Goal: Communication & Community: Answer question/provide support

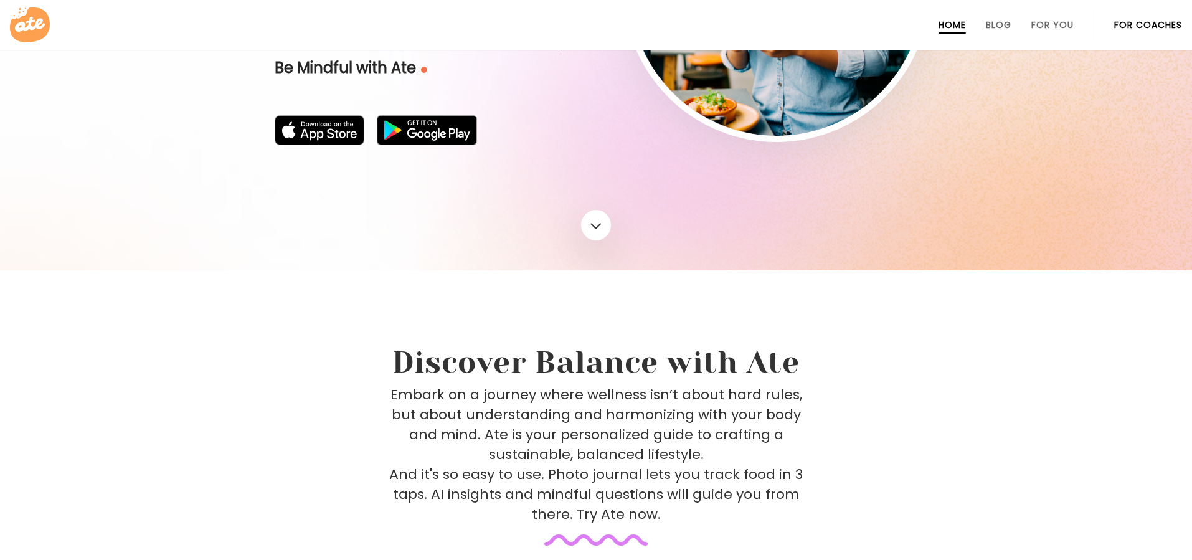
scroll to position [199, 0]
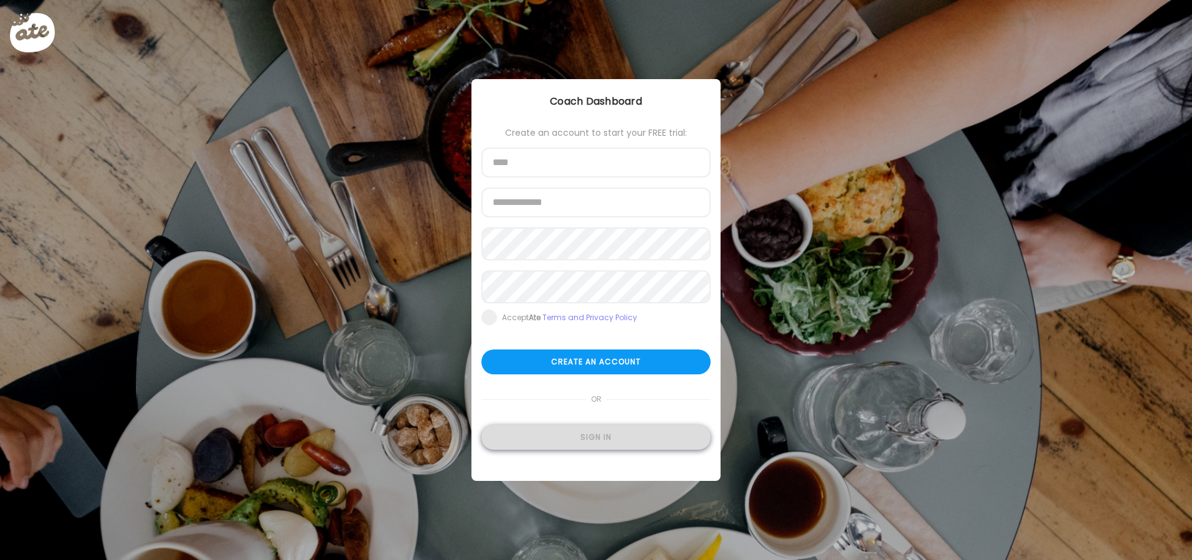
click at [622, 447] on div "Sign in" at bounding box center [596, 437] width 229 height 25
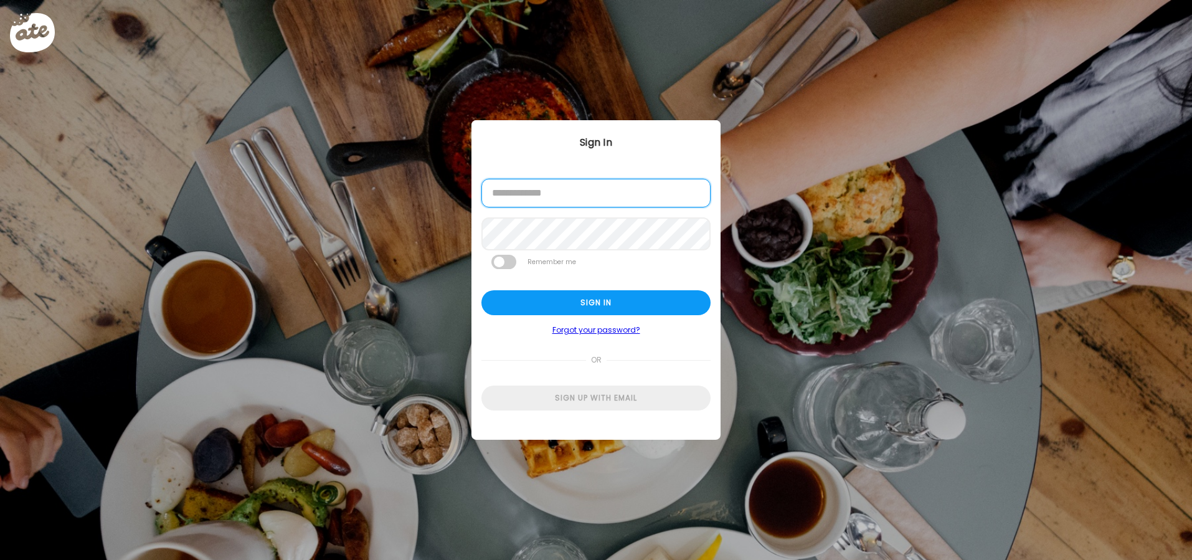
type input "**********"
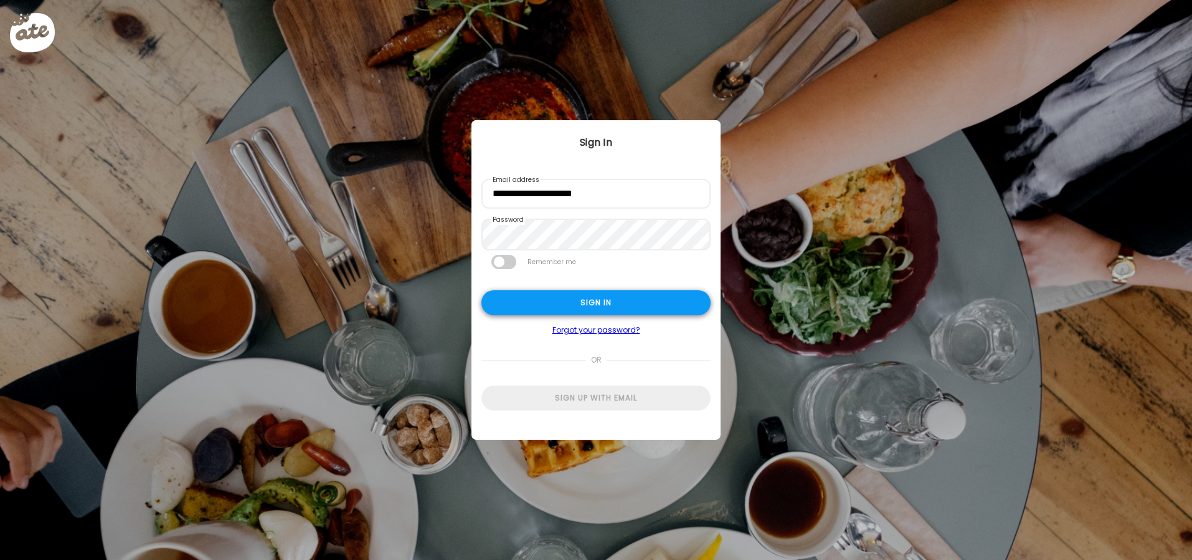
click at [599, 300] on div "Sign in" at bounding box center [596, 302] width 229 height 25
type textarea "**********"
type input "**********"
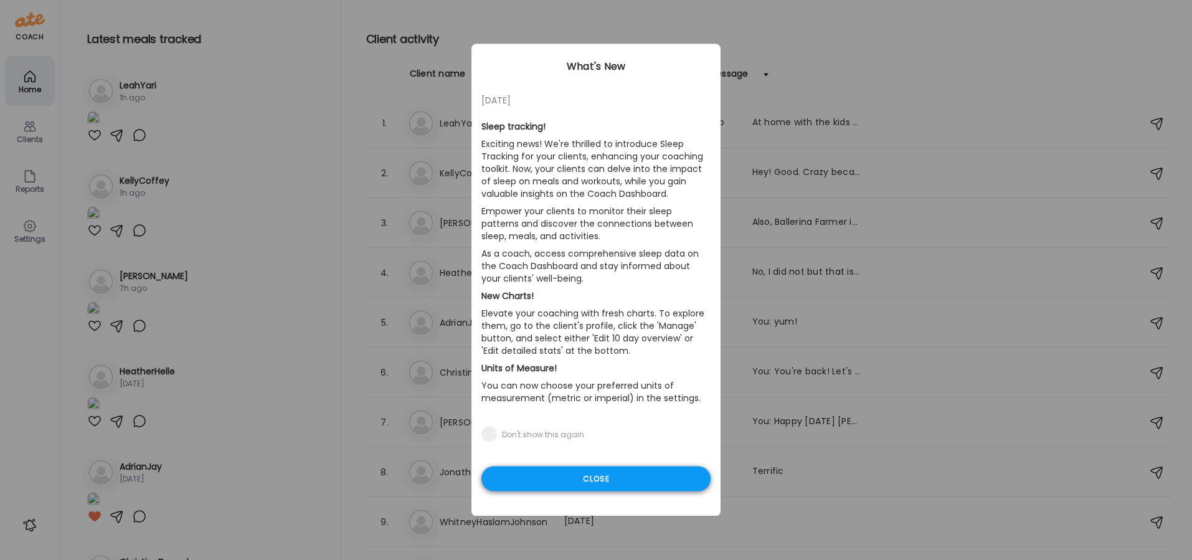
click at [598, 474] on div "Close" at bounding box center [596, 479] width 229 height 25
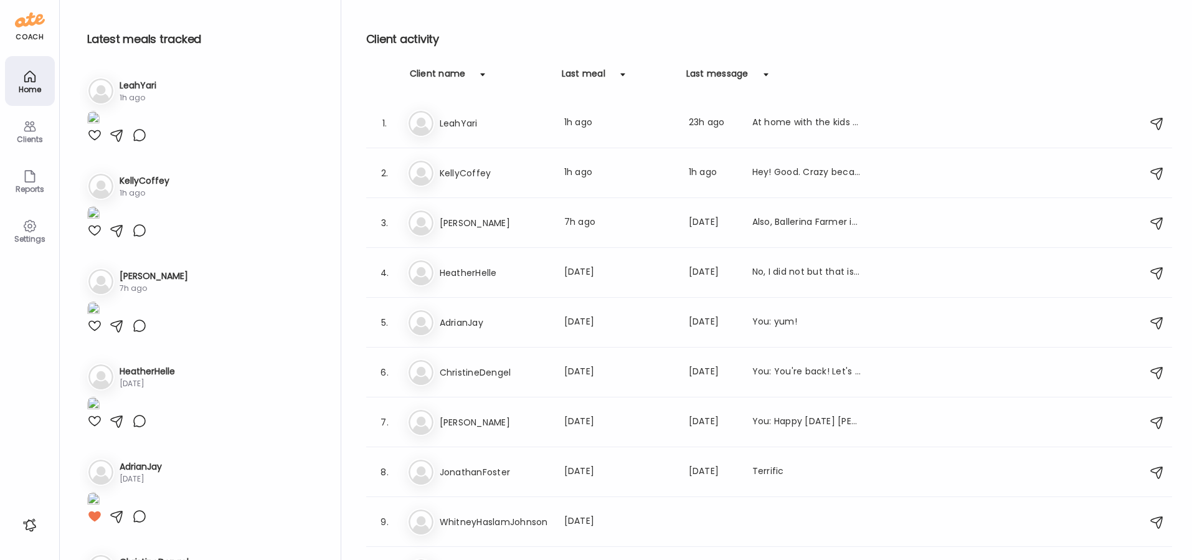
click at [22, 139] on div "Clients" at bounding box center [29, 139] width 45 height 8
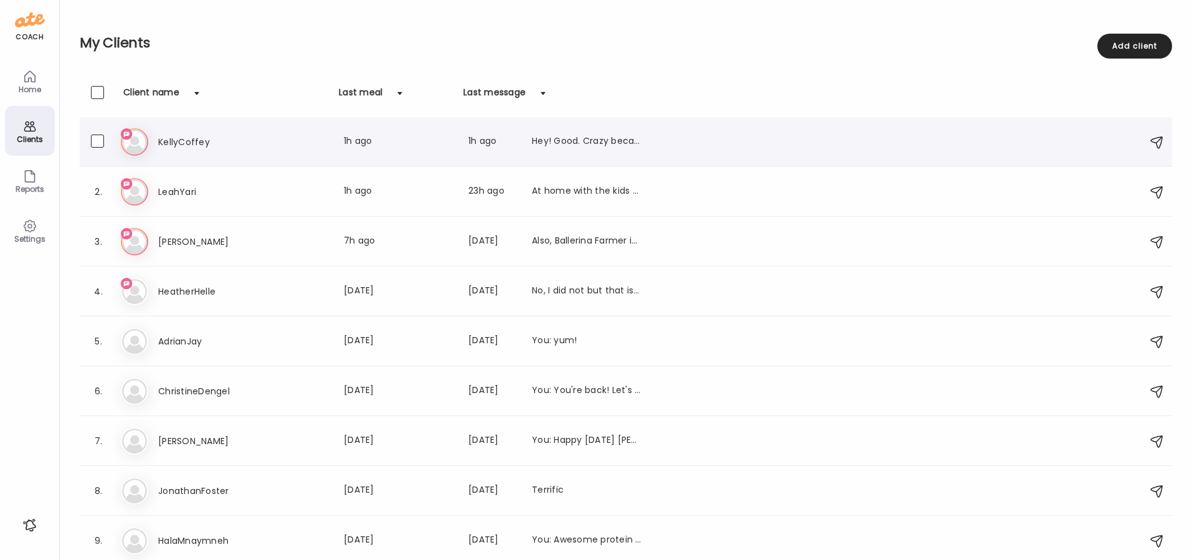
click at [171, 145] on h3 "KellyCoffey" at bounding box center [213, 142] width 110 height 15
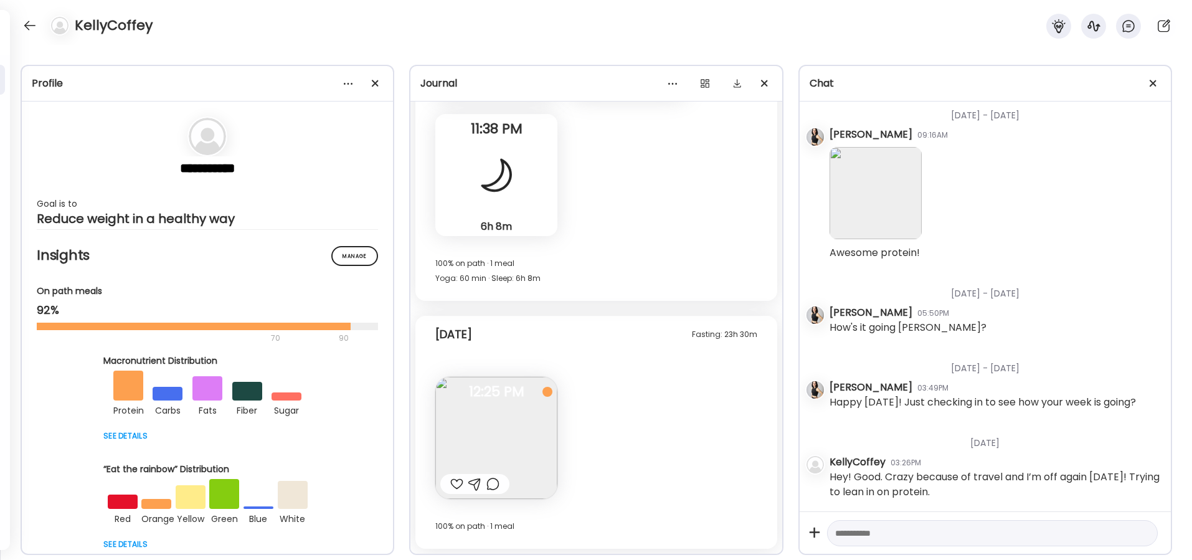
scroll to position [20037, 0]
click at [492, 396] on span "12:25 PM" at bounding box center [497, 391] width 122 height 11
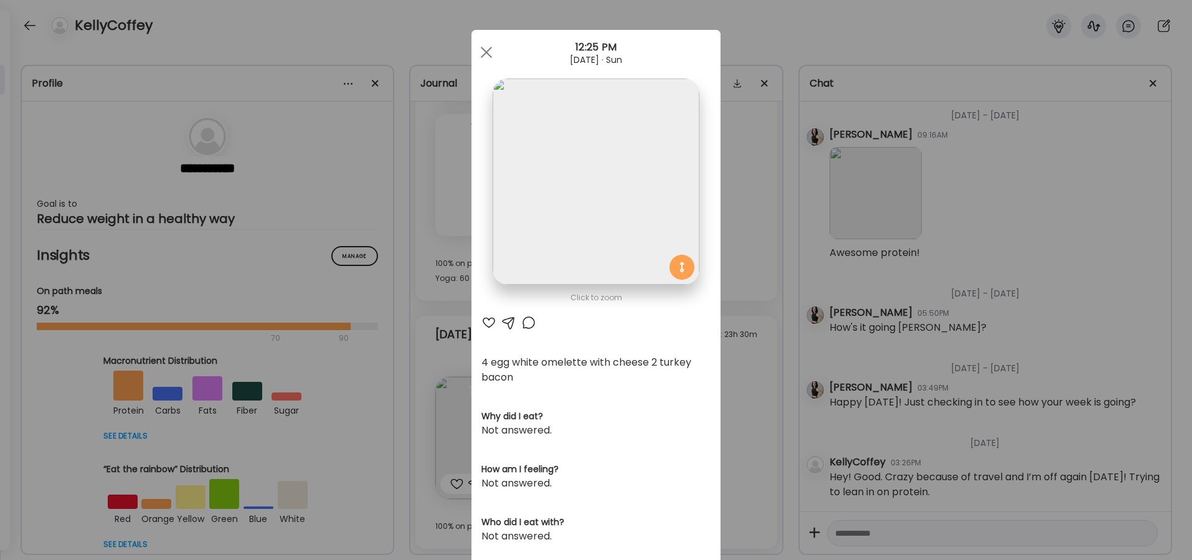
click at [488, 322] on div at bounding box center [489, 322] width 15 height 15
click at [509, 322] on div at bounding box center [509, 322] width 15 height 15
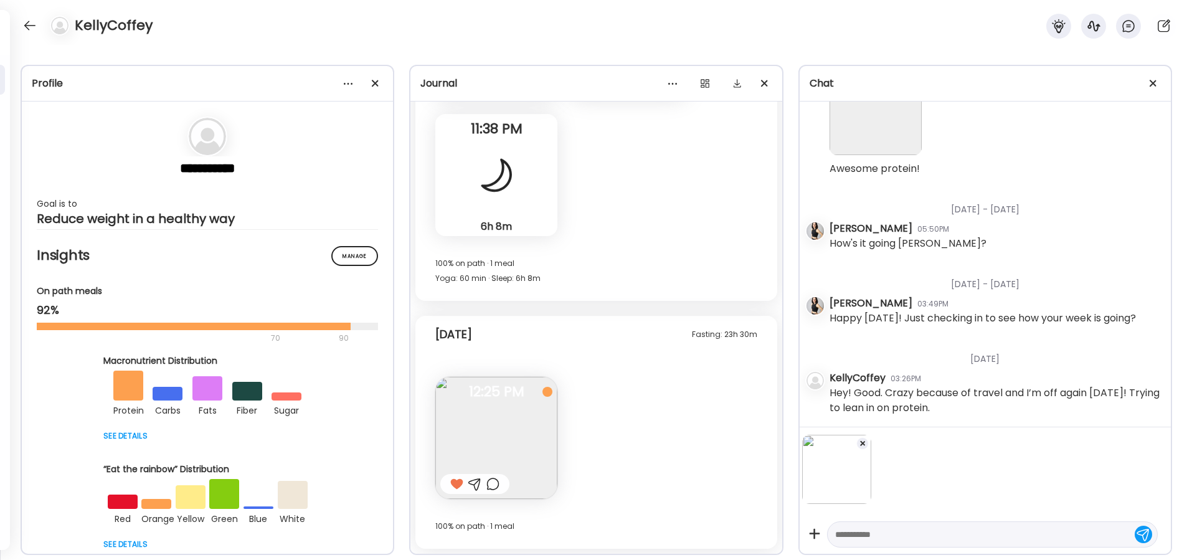
click at [859, 527] on textarea at bounding box center [981, 534] width 292 height 15
type textarea "**********"
click at [1140, 531] on div at bounding box center [1143, 533] width 17 height 17
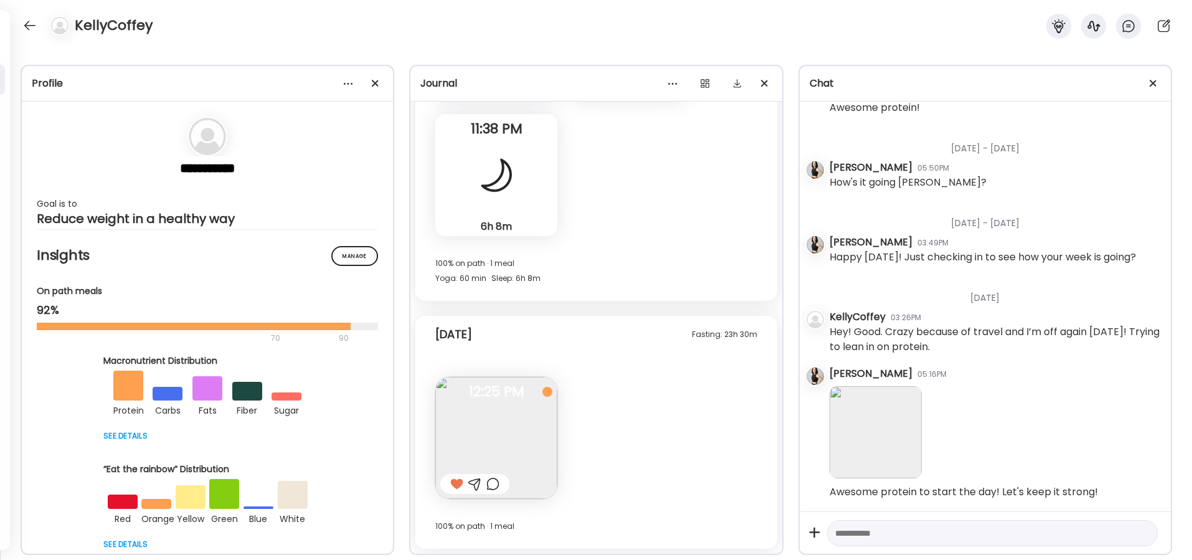
scroll to position [34057, 0]
click at [30, 26] on div at bounding box center [30, 26] width 20 height 20
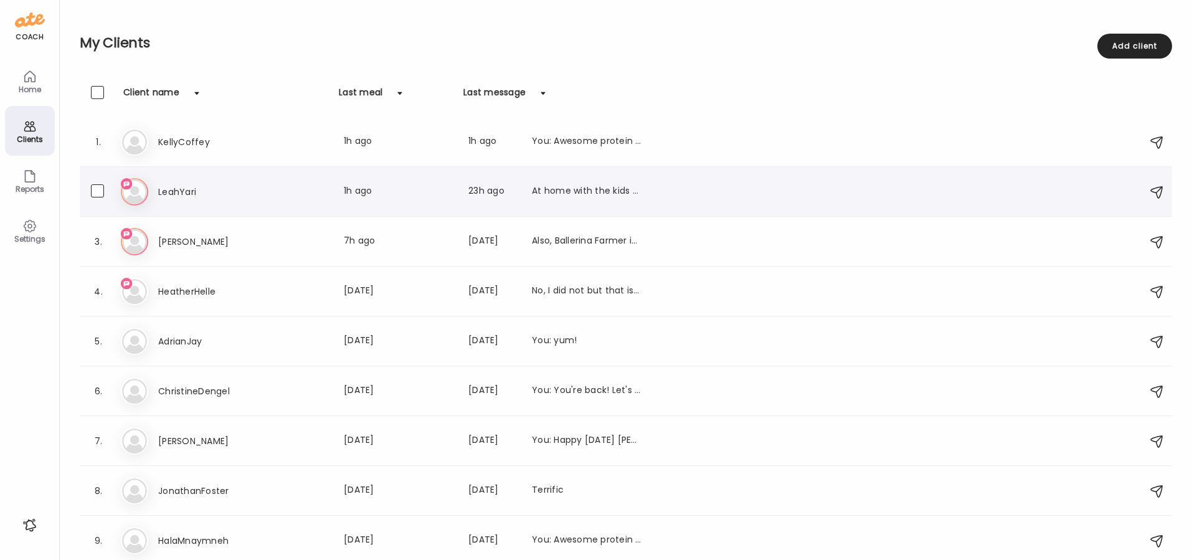
click at [193, 188] on h3 "LeahYari" at bounding box center [213, 191] width 110 height 15
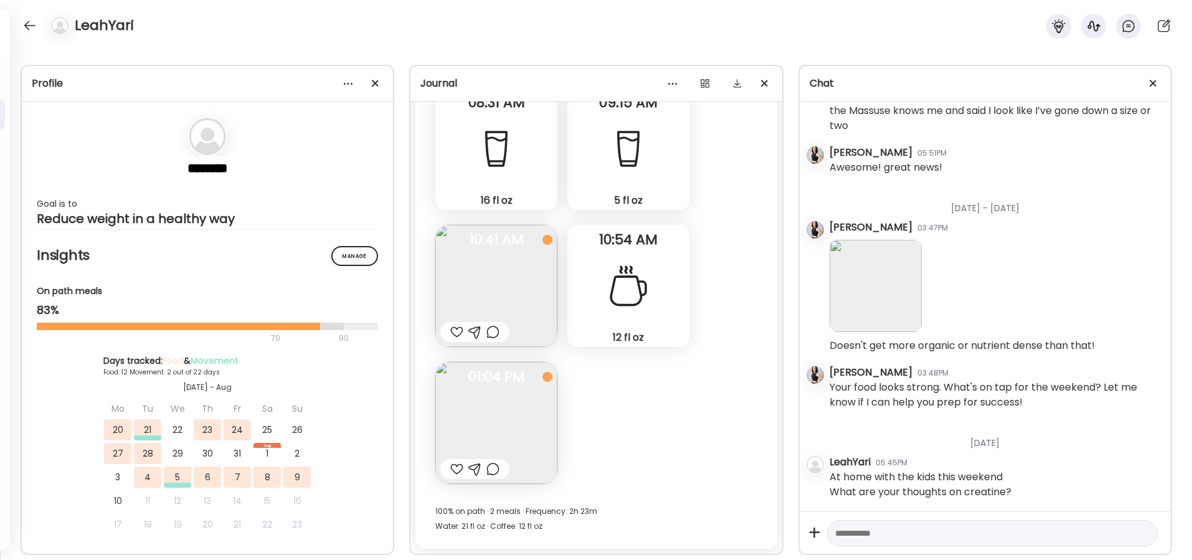
scroll to position [13040, 0]
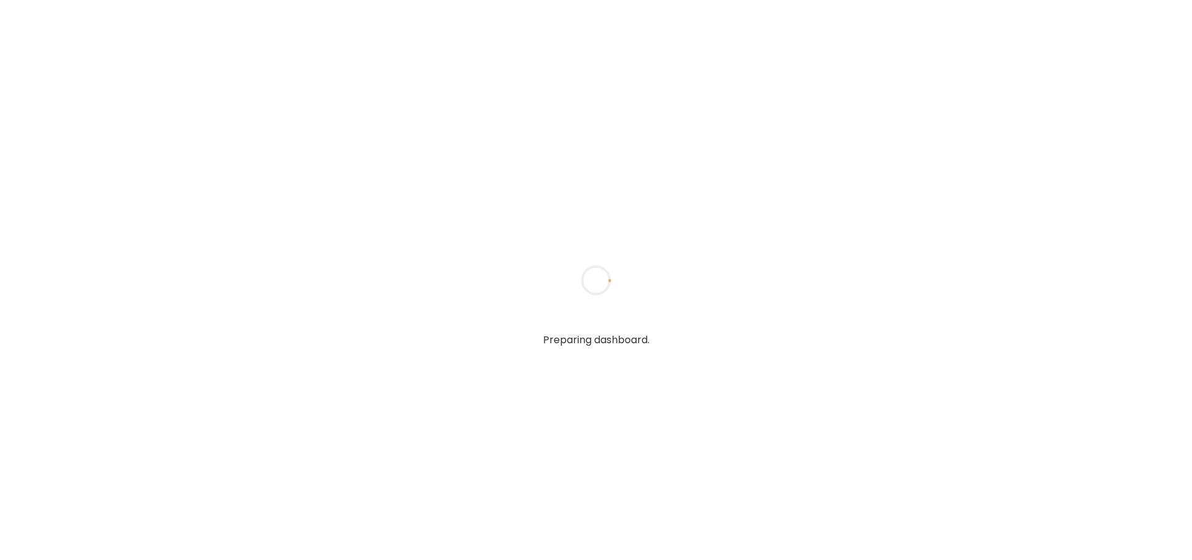
type textarea "**********"
type input "**********"
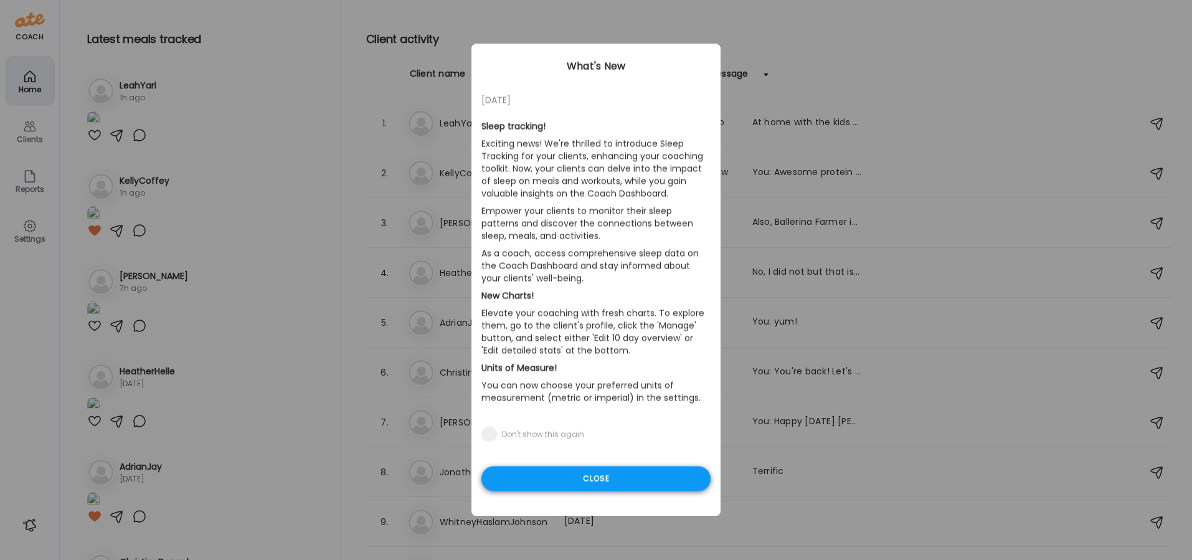
click at [617, 473] on div "Close" at bounding box center [596, 479] width 229 height 25
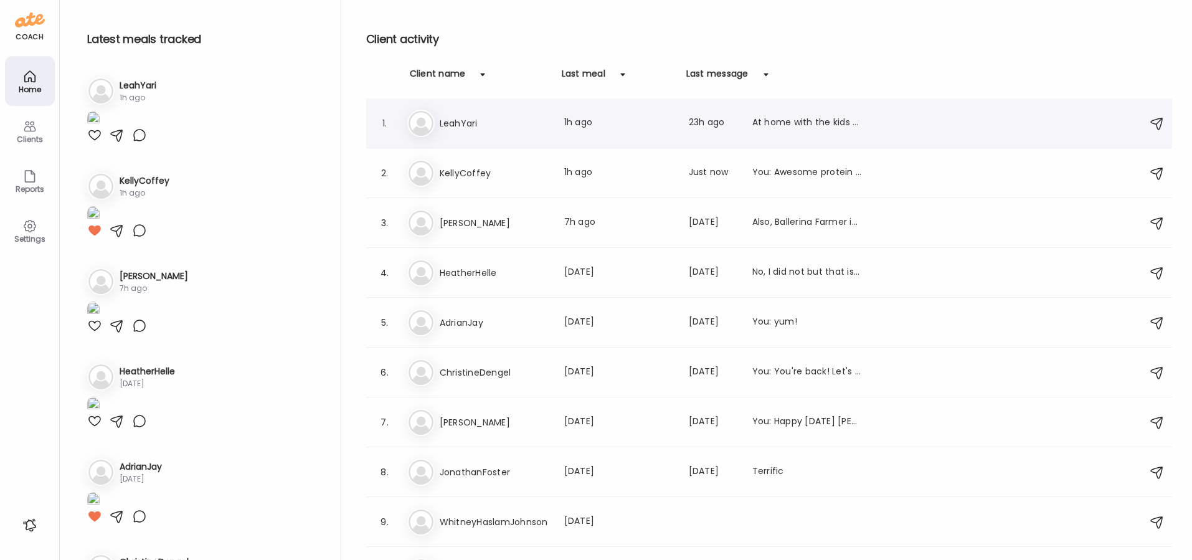
click at [457, 125] on h3 "LeahYari" at bounding box center [495, 123] width 110 height 15
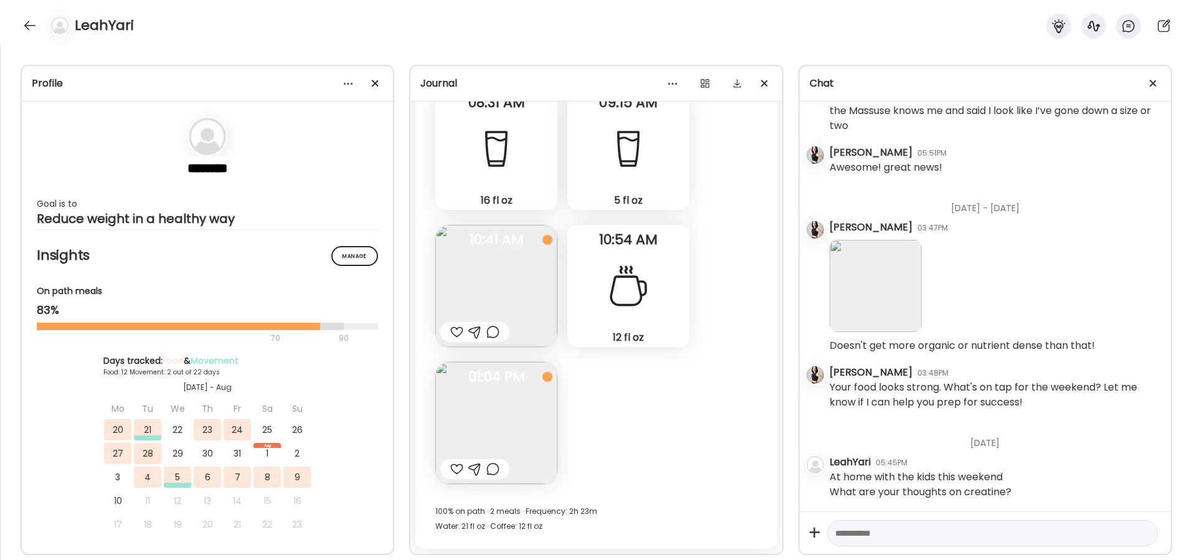
scroll to position [23923, 0]
click at [846, 528] on textarea at bounding box center [981, 533] width 292 height 15
paste textarea "**********"
type textarea "**********"
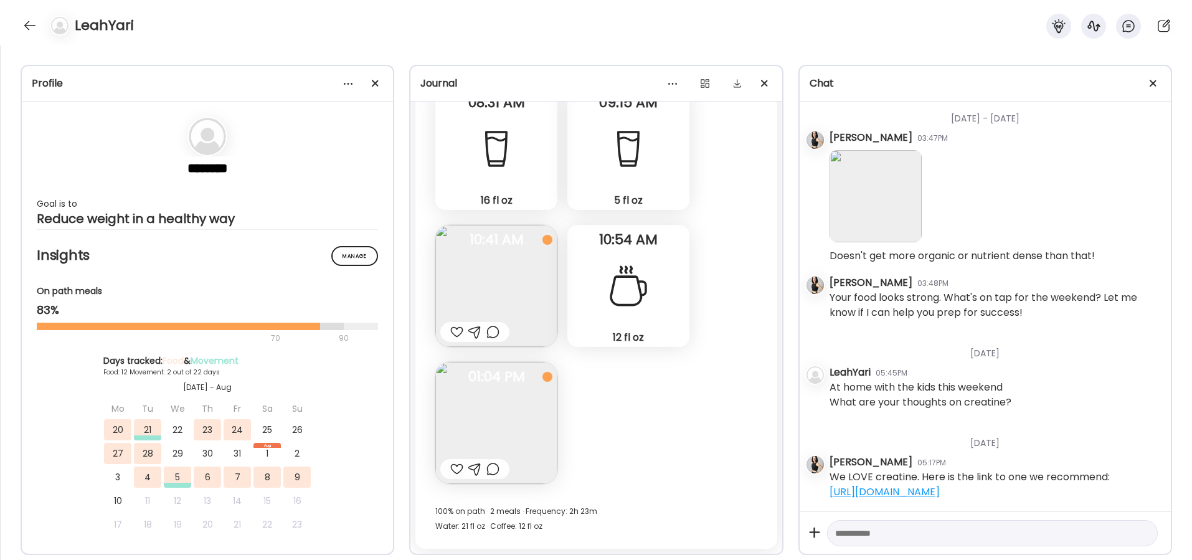
scroll to position [13130, 0]
click at [921, 526] on textarea at bounding box center [981, 533] width 292 height 15
type textarea "**********"
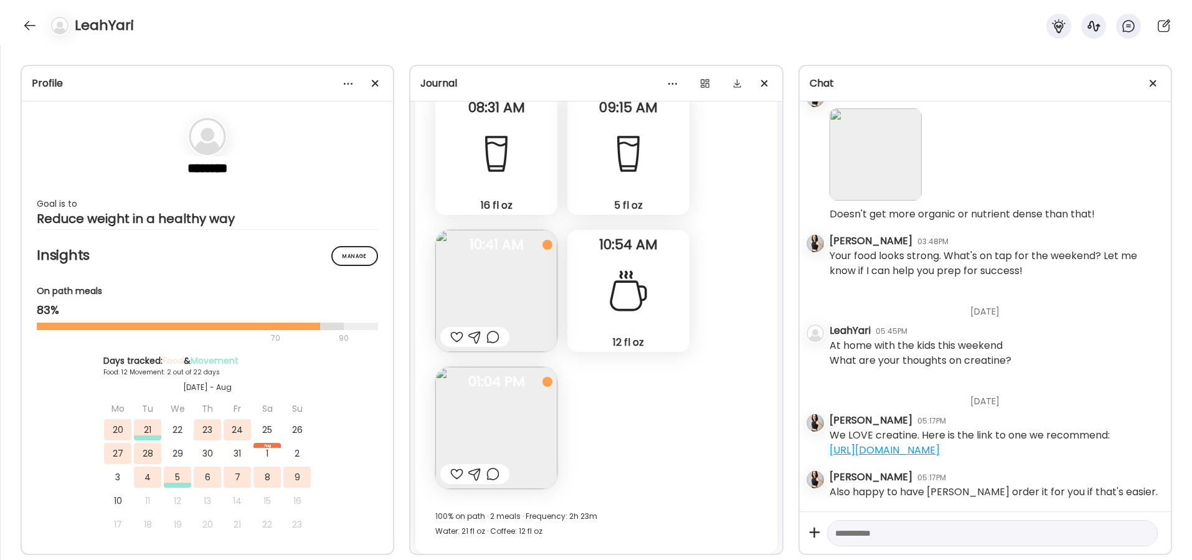
scroll to position [23921, 0]
click at [457, 336] on div at bounding box center [456, 334] width 13 height 15
click at [498, 405] on img at bounding box center [497, 425] width 122 height 122
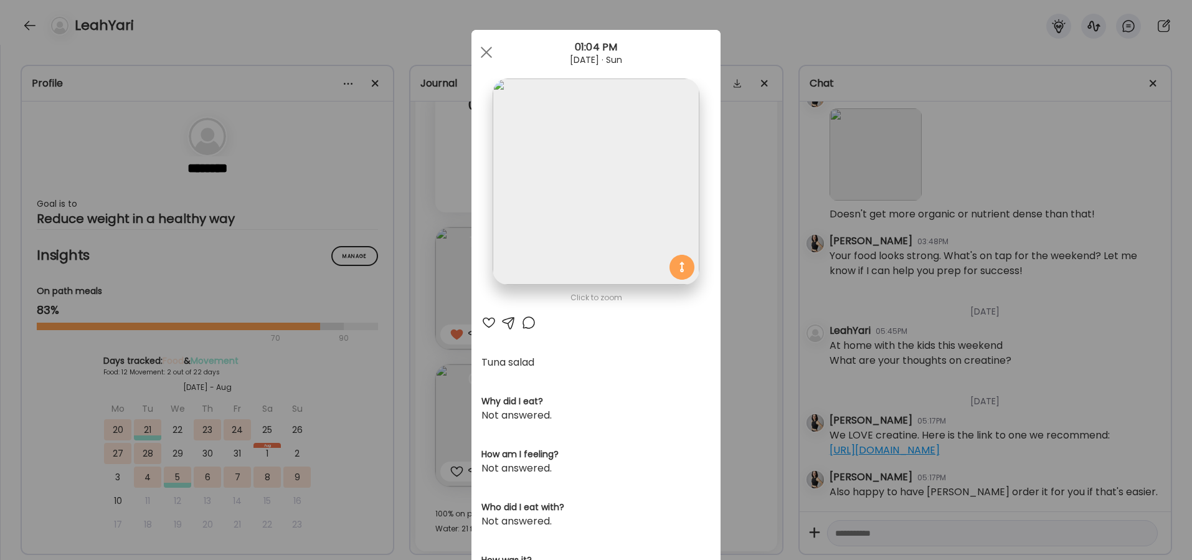
click at [487, 319] on div at bounding box center [489, 322] width 15 height 15
click at [488, 54] on span at bounding box center [486, 52] width 11 height 11
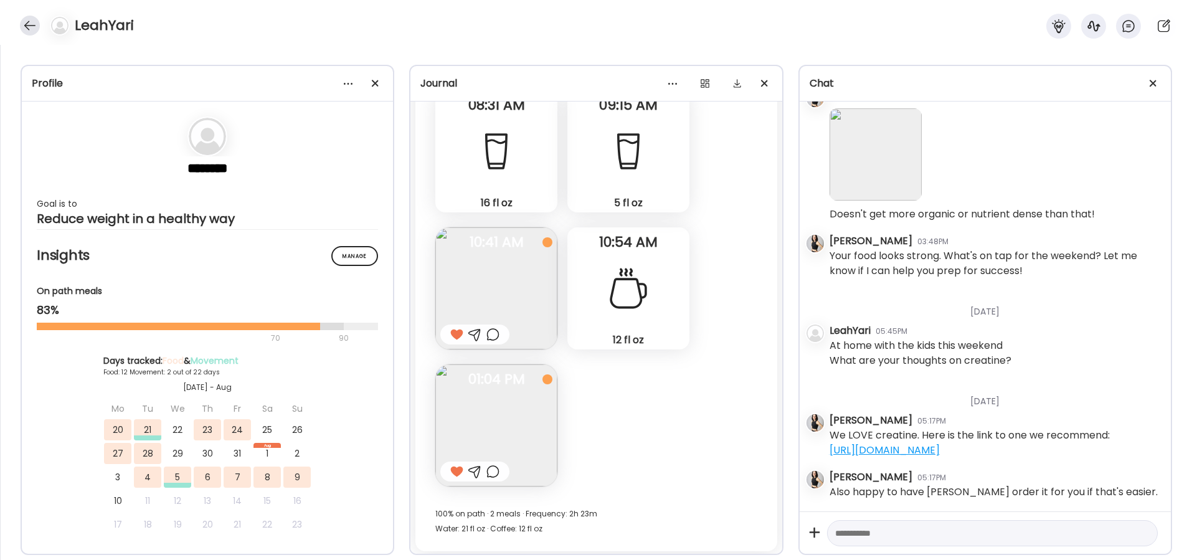
click at [32, 25] on div at bounding box center [30, 26] width 20 height 20
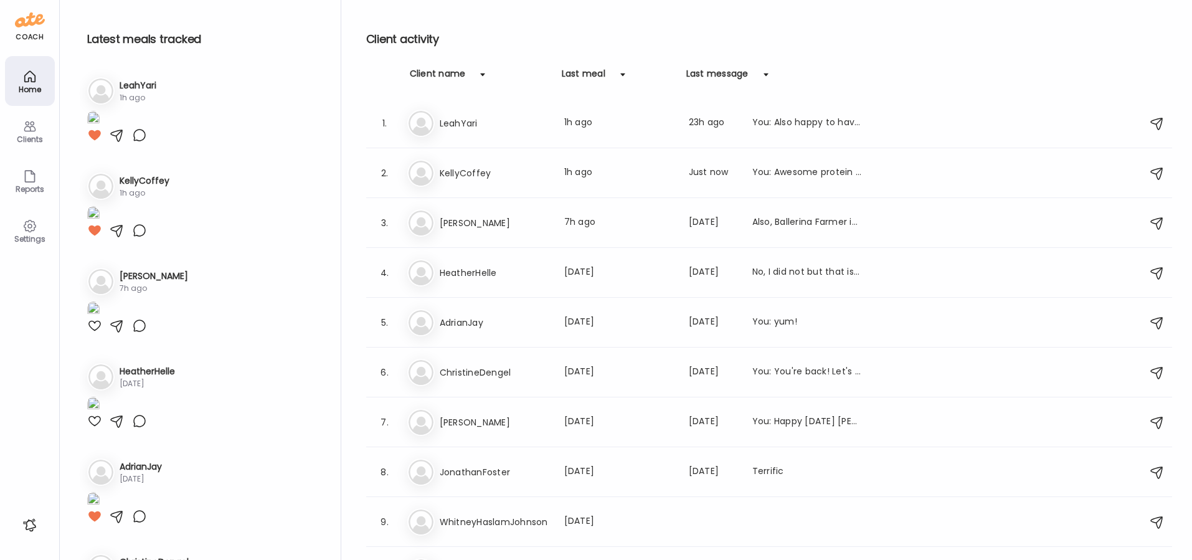
click at [34, 135] on div "Clients" at bounding box center [29, 139] width 45 height 8
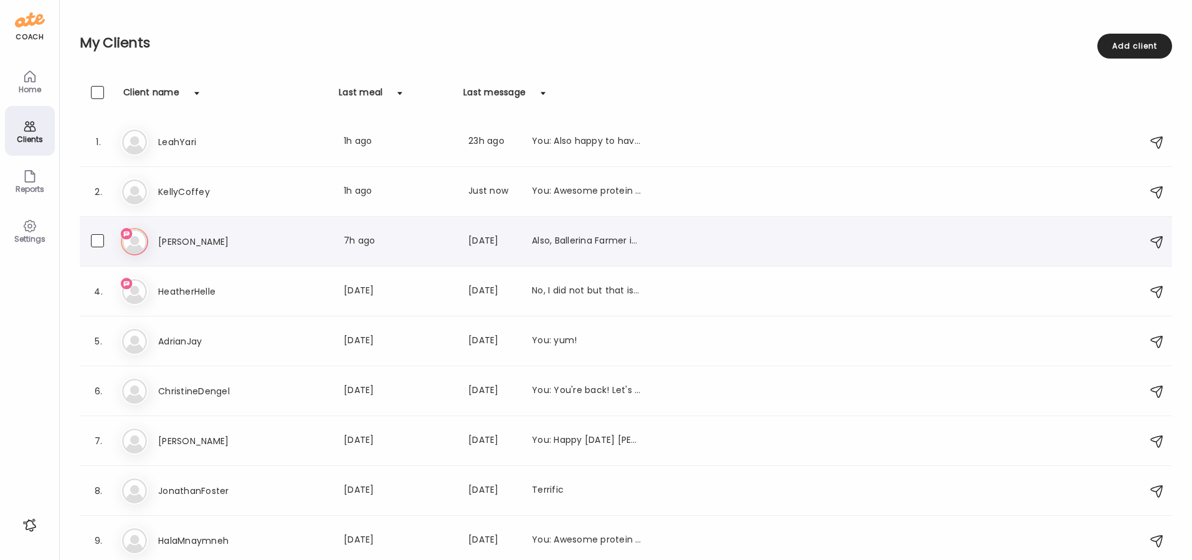
click at [167, 244] on h3 "Hilary" at bounding box center [213, 241] width 110 height 15
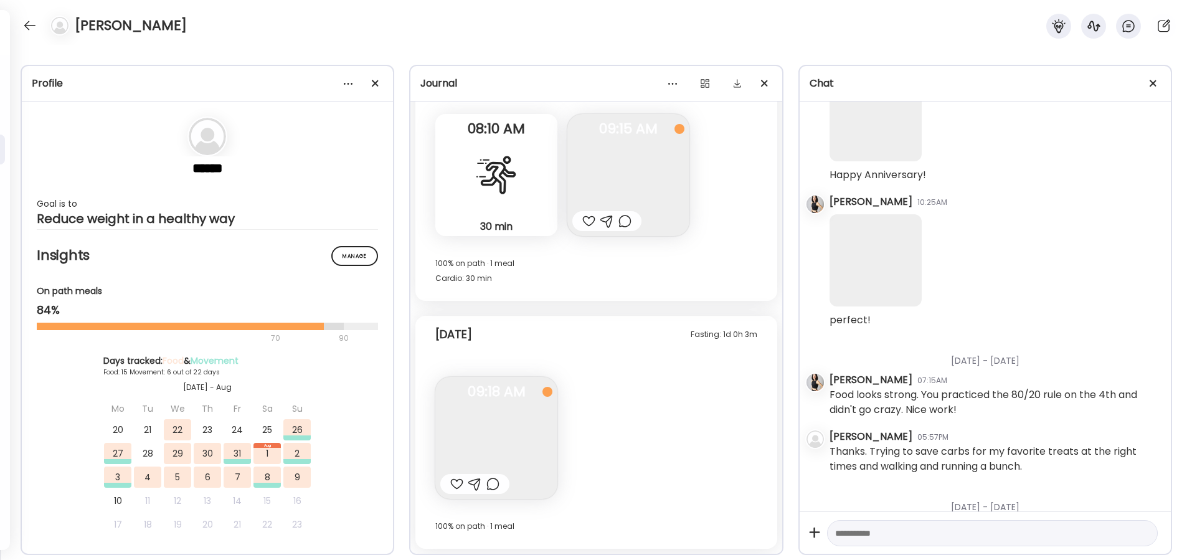
scroll to position [14343, 0]
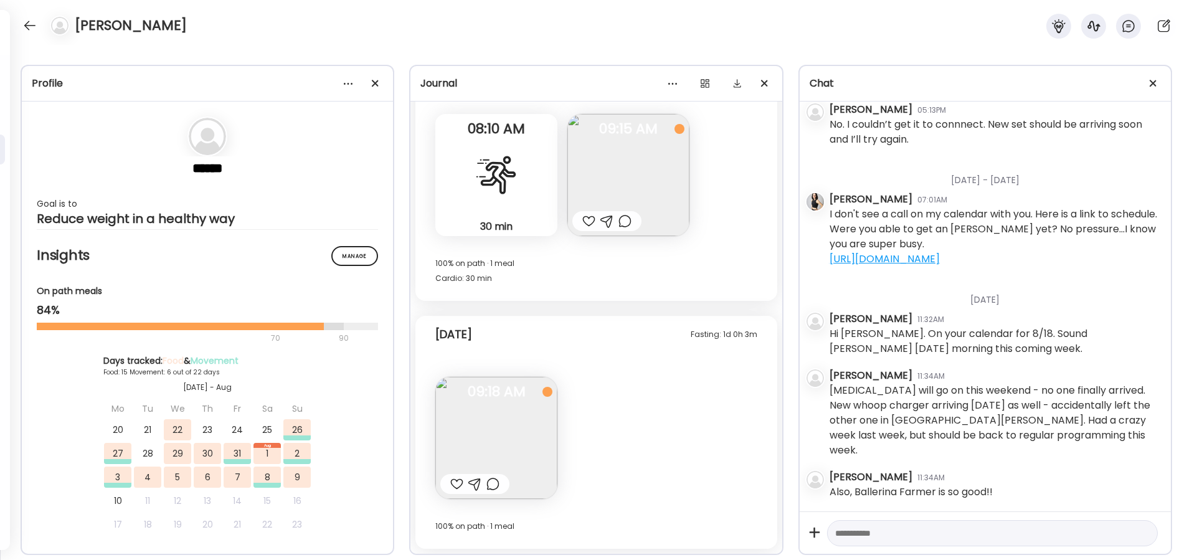
click at [874, 534] on textarea at bounding box center [981, 533] width 292 height 15
type textarea "*"
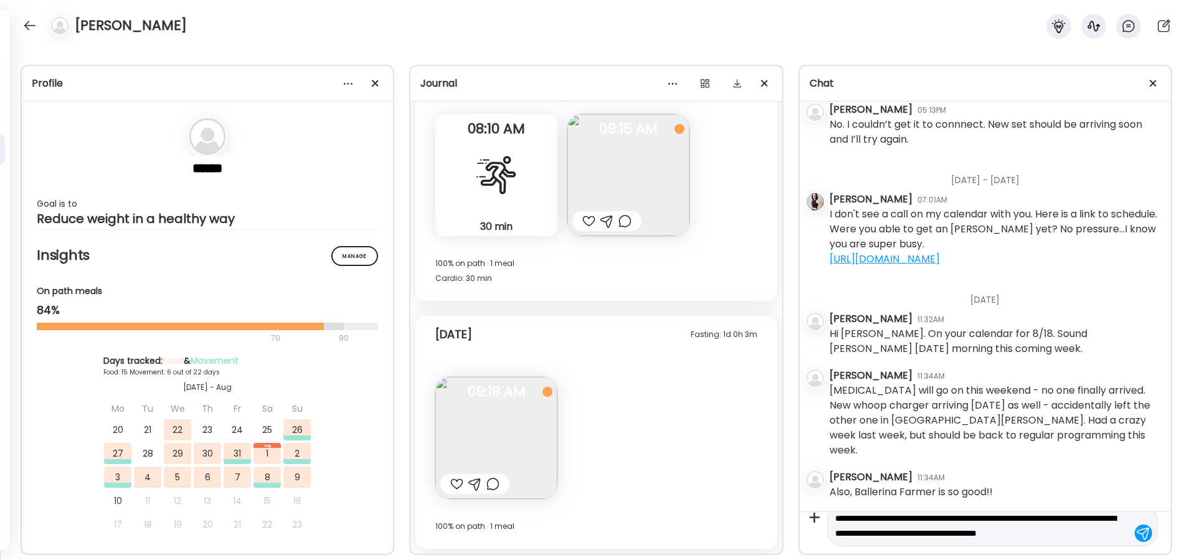
type textarea "**********"
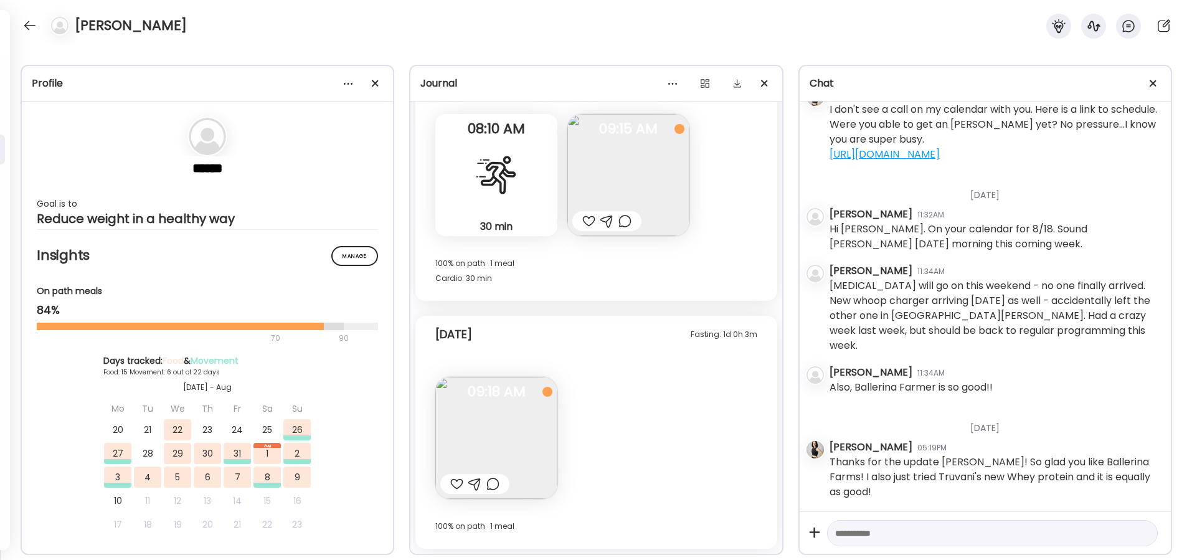
scroll to position [14448, 0]
click at [624, 179] on img at bounding box center [629, 175] width 122 height 122
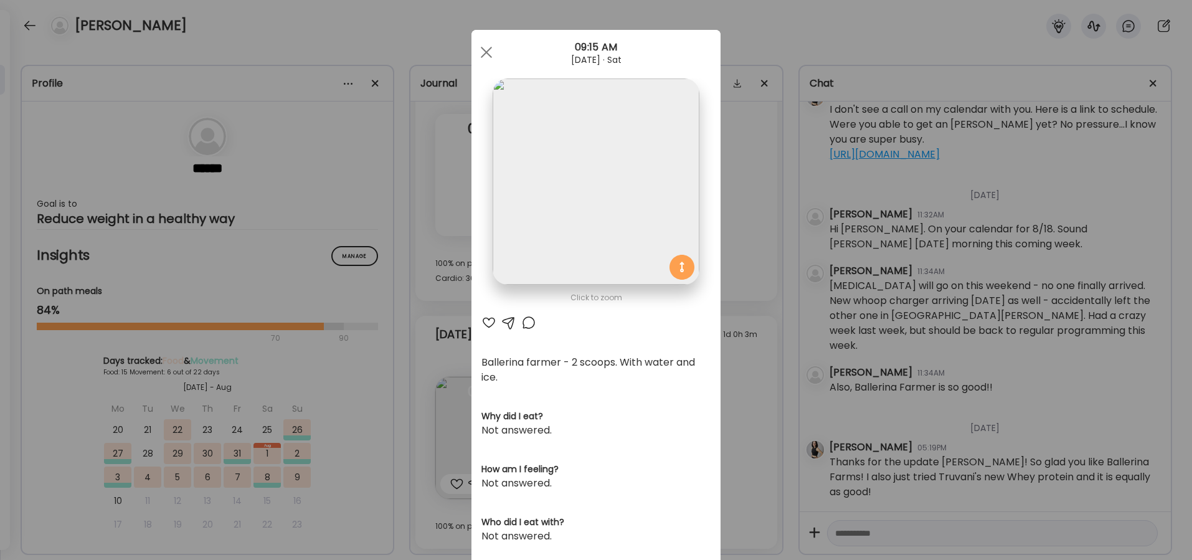
click at [487, 324] on div at bounding box center [489, 322] width 15 height 15
click at [487, 50] on div at bounding box center [486, 52] width 25 height 25
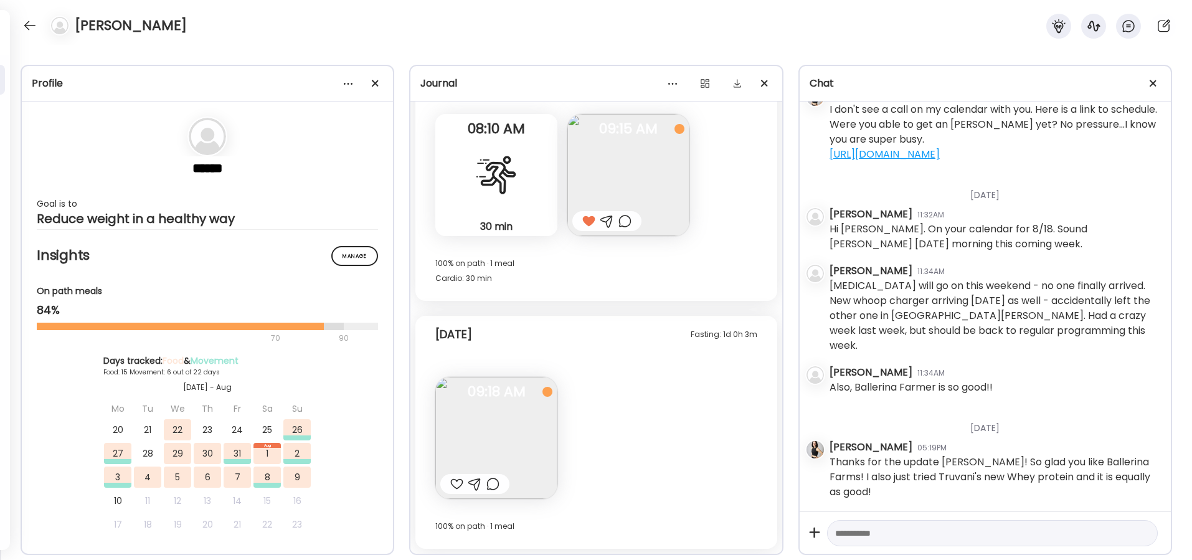
scroll to position [10909, 0]
click at [457, 482] on div at bounding box center [456, 484] width 13 height 15
click at [475, 452] on img at bounding box center [497, 438] width 122 height 122
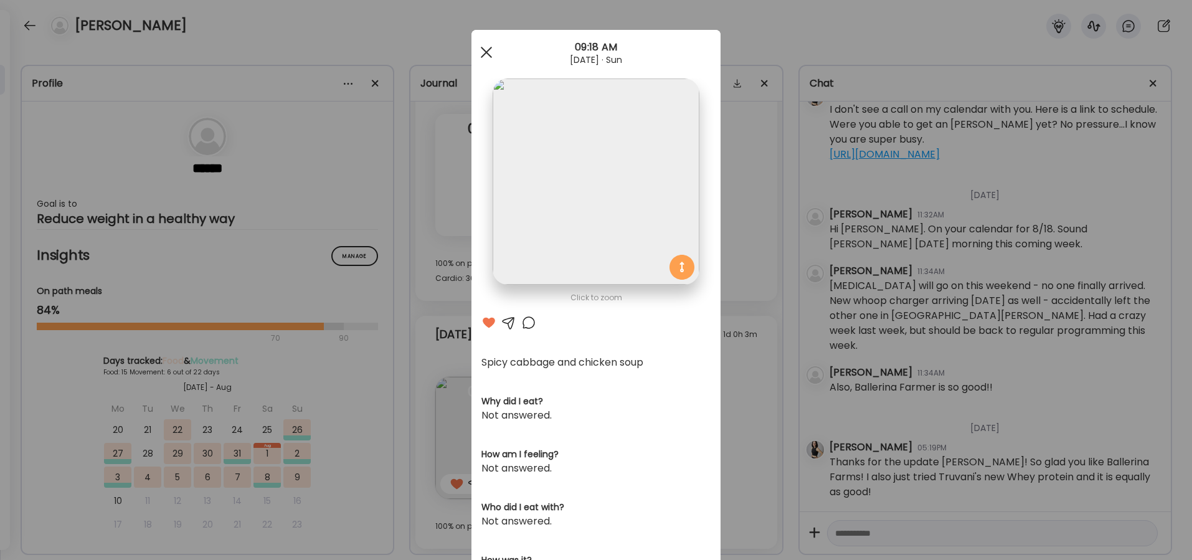
click at [487, 51] on span at bounding box center [486, 52] width 11 height 11
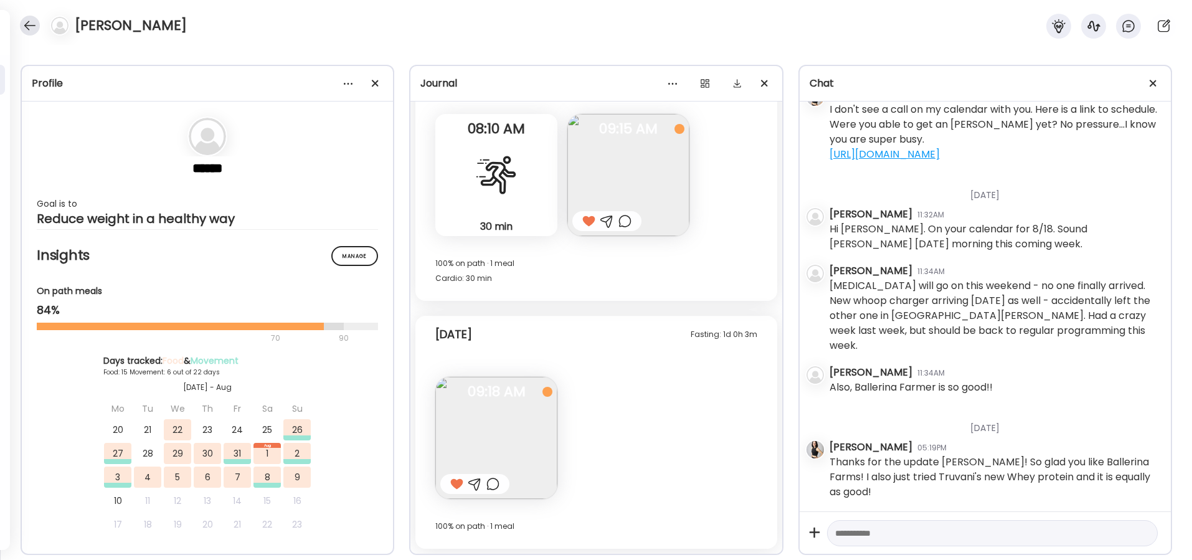
click at [34, 21] on div at bounding box center [30, 26] width 20 height 20
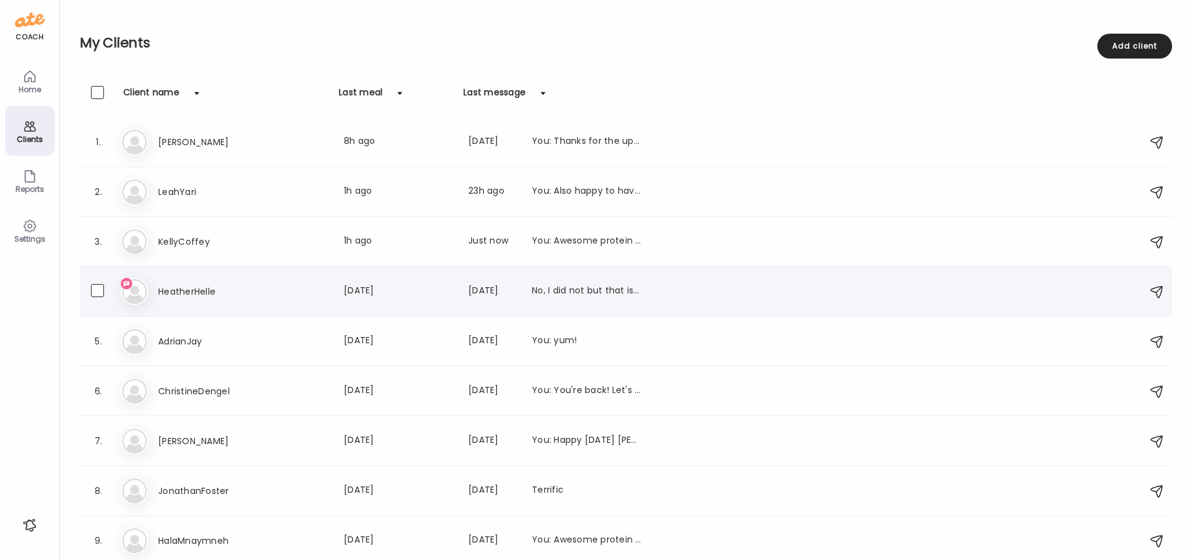
click at [188, 283] on div "He HeatherHelle Last meal: 2d ago Last message: 2d ago No, I did not but that i…" at bounding box center [628, 291] width 1014 height 27
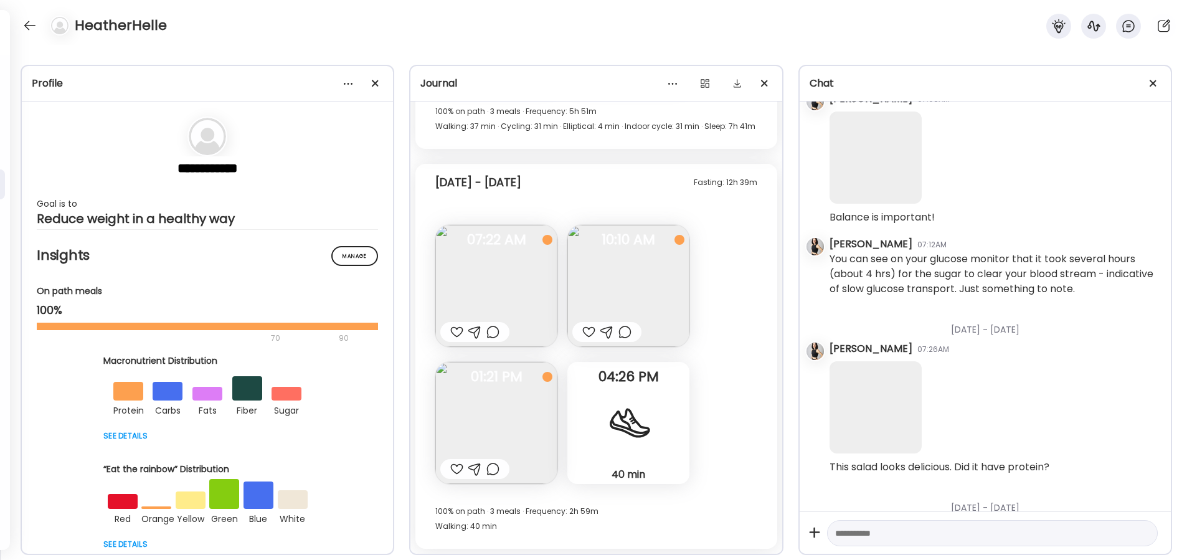
scroll to position [15521, 0]
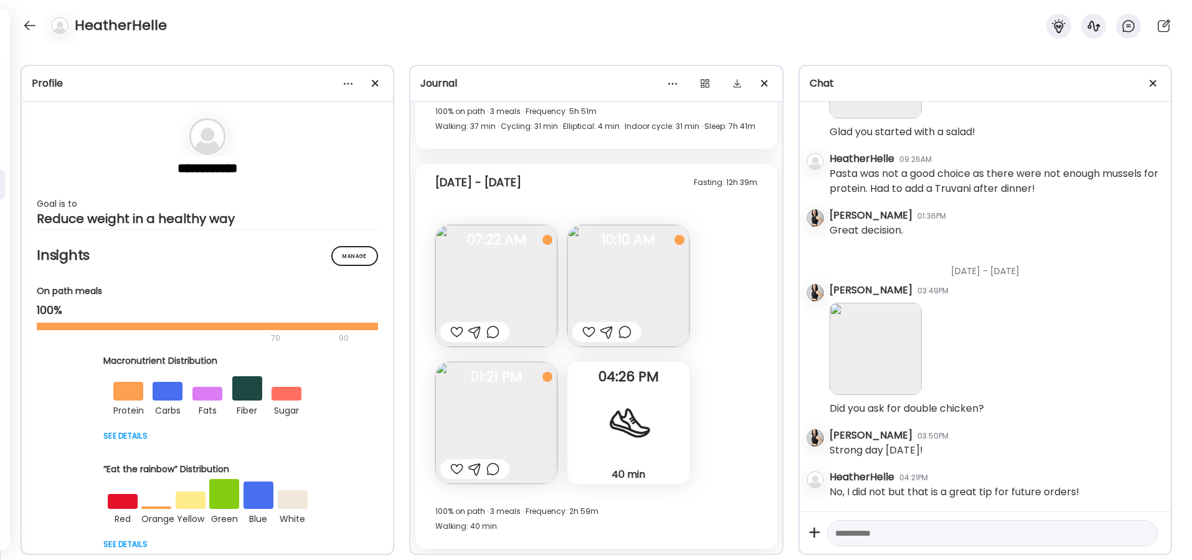
click at [455, 332] on div at bounding box center [456, 332] width 13 height 15
click at [591, 330] on div at bounding box center [589, 332] width 13 height 15
click at [459, 471] on div at bounding box center [456, 469] width 13 height 15
click at [878, 526] on textarea at bounding box center [981, 533] width 292 height 15
type textarea "**********"
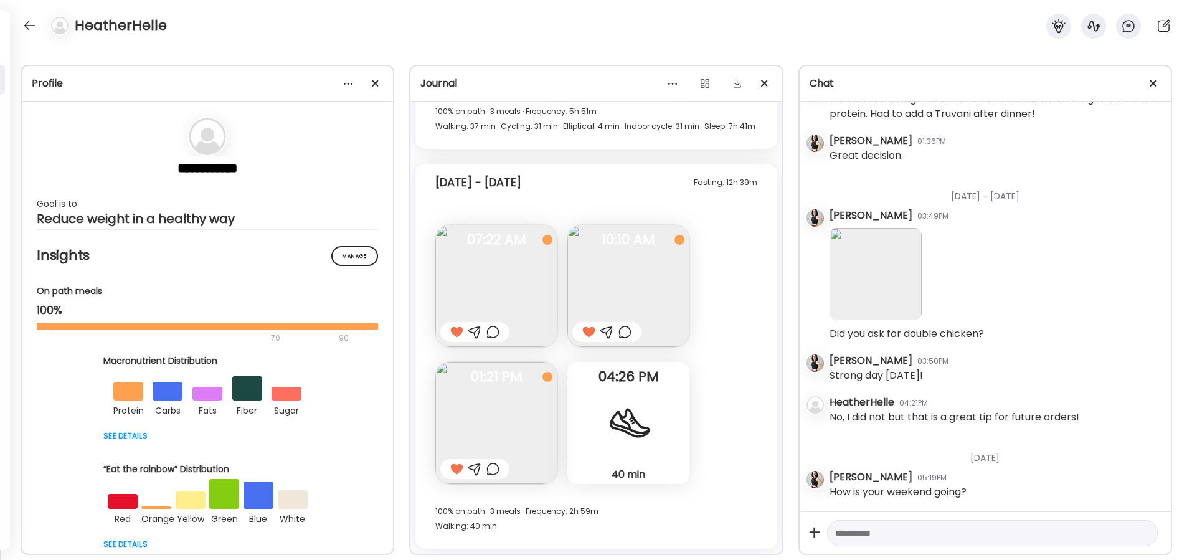
scroll to position [15596, 0]
click at [31, 24] on div at bounding box center [30, 26] width 20 height 20
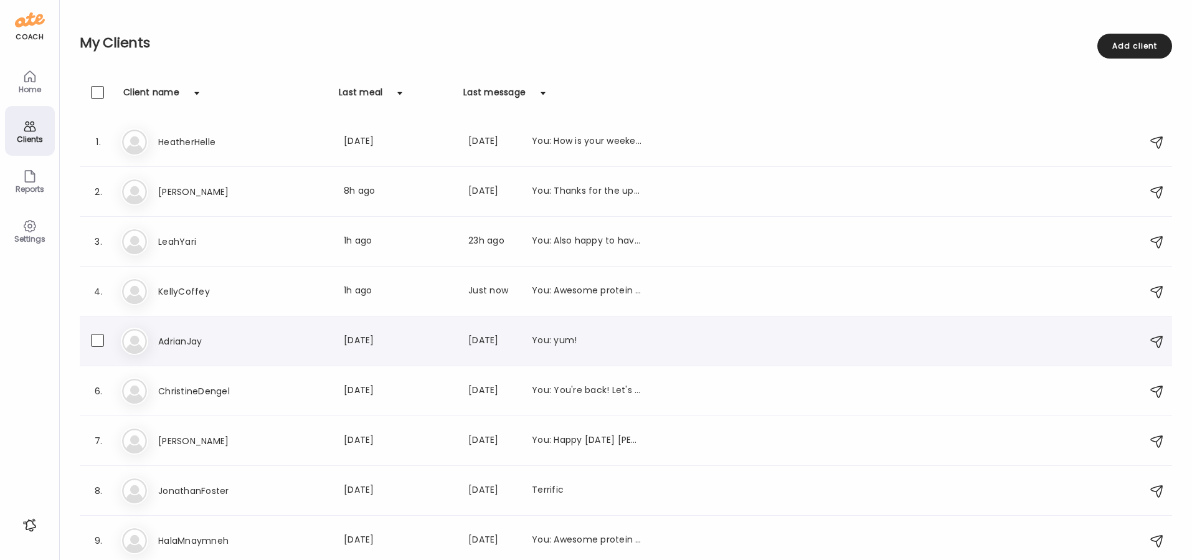
click at [178, 343] on h3 "AdrianJay" at bounding box center [213, 341] width 110 height 15
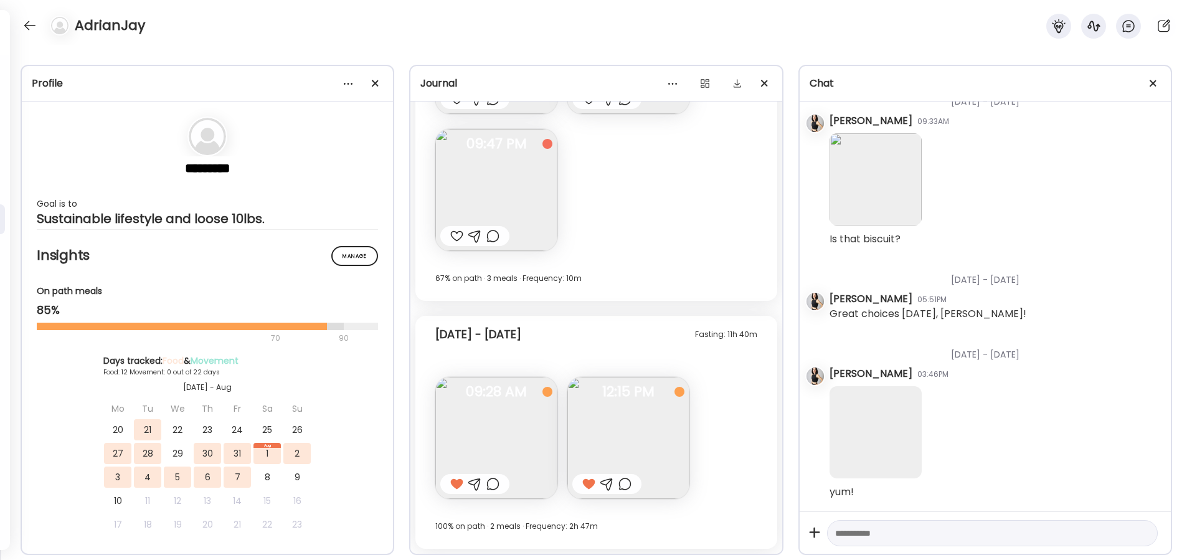
scroll to position [11449, 0]
click at [27, 26] on div at bounding box center [30, 26] width 20 height 20
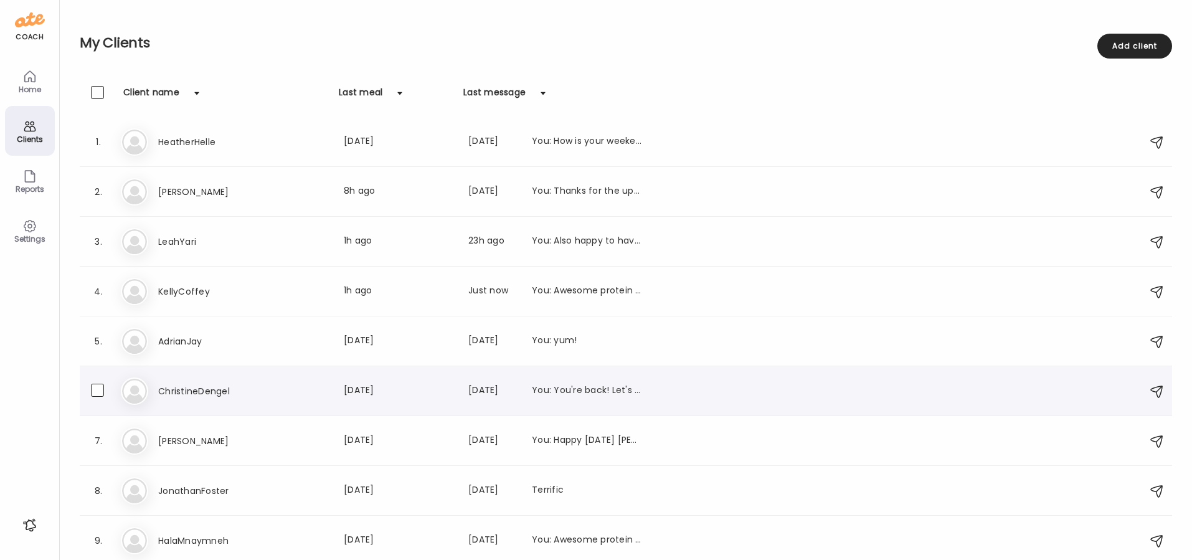
click at [194, 392] on h3 "ChristineDengel" at bounding box center [213, 391] width 110 height 15
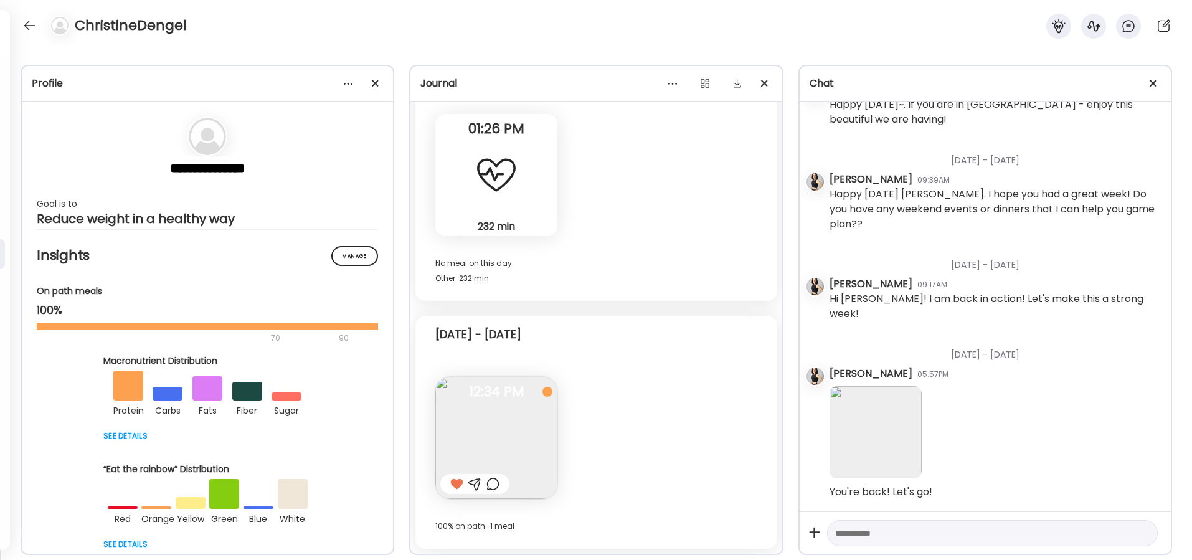
scroll to position [3680, 0]
click at [31, 17] on div at bounding box center [30, 26] width 20 height 20
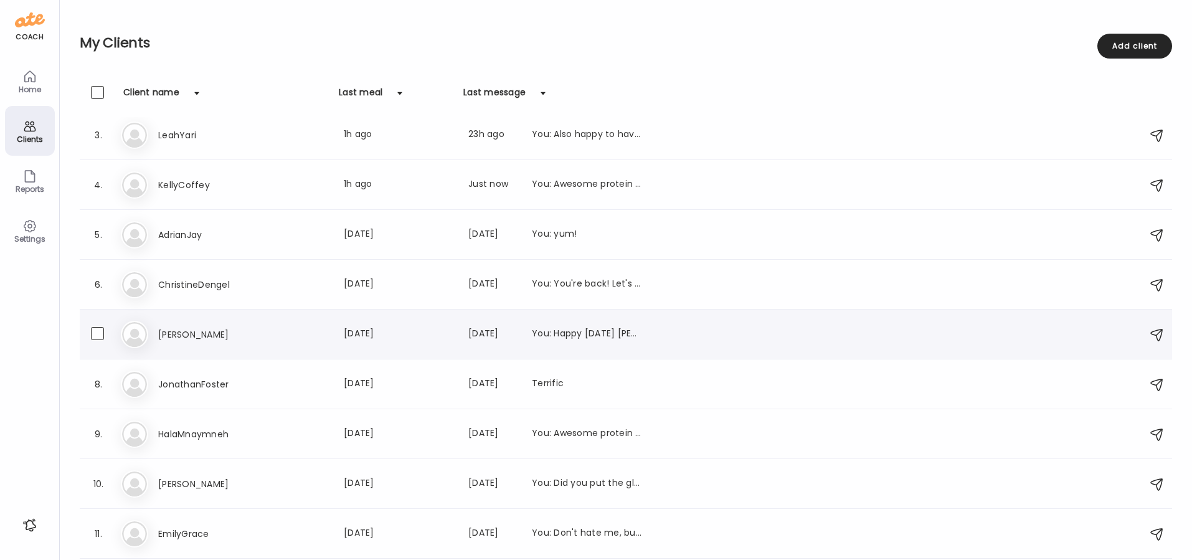
scroll to position [124, 0]
